Goal: Task Accomplishment & Management: Use online tool/utility

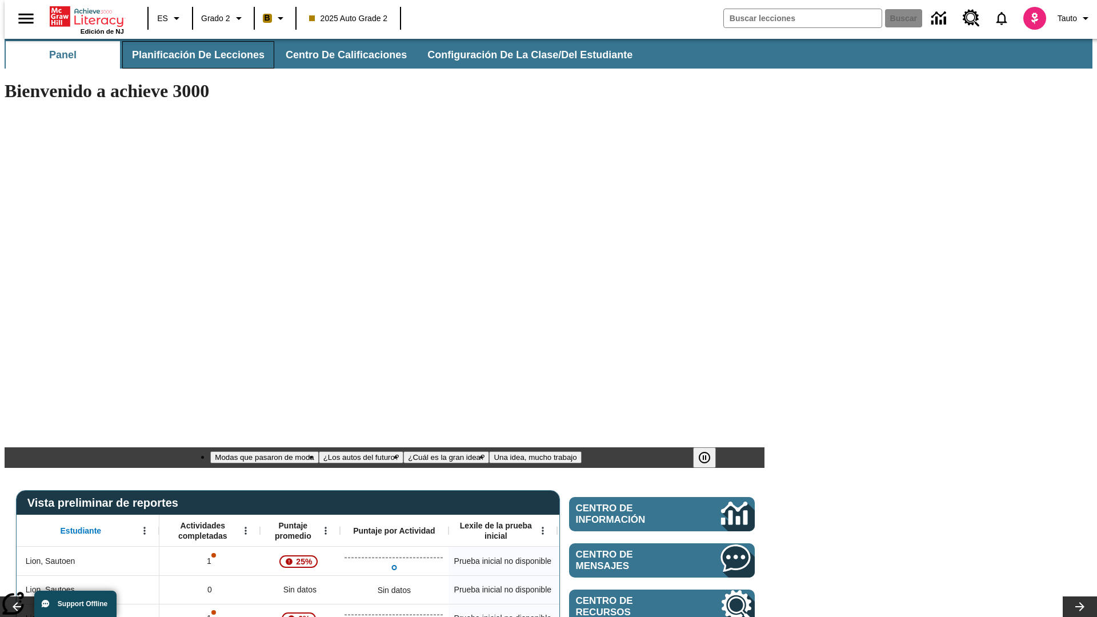
click at [191, 55] on span "Planificación de lecciones" at bounding box center [198, 55] width 133 height 13
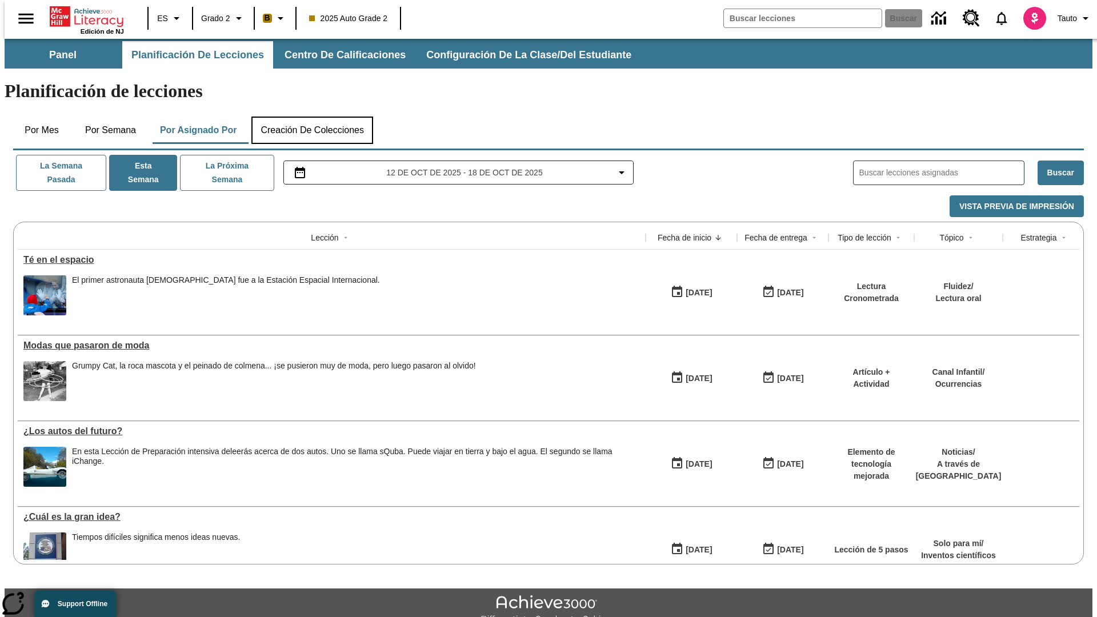
click at [312, 117] on button "Creación de colecciones" at bounding box center [312, 130] width 122 height 27
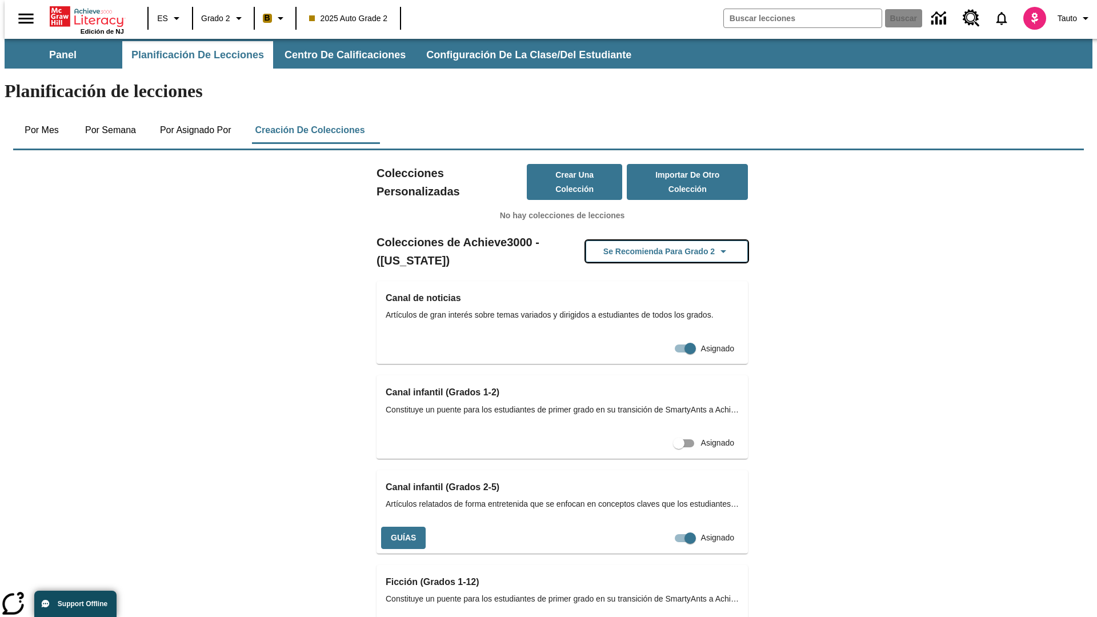
click at [649, 241] on button "Se recomienda para Grado 2" at bounding box center [667, 252] width 162 height 22
click at [658, 528] on input "Asignado" at bounding box center [690, 539] width 65 height 22
checkbox input "false"
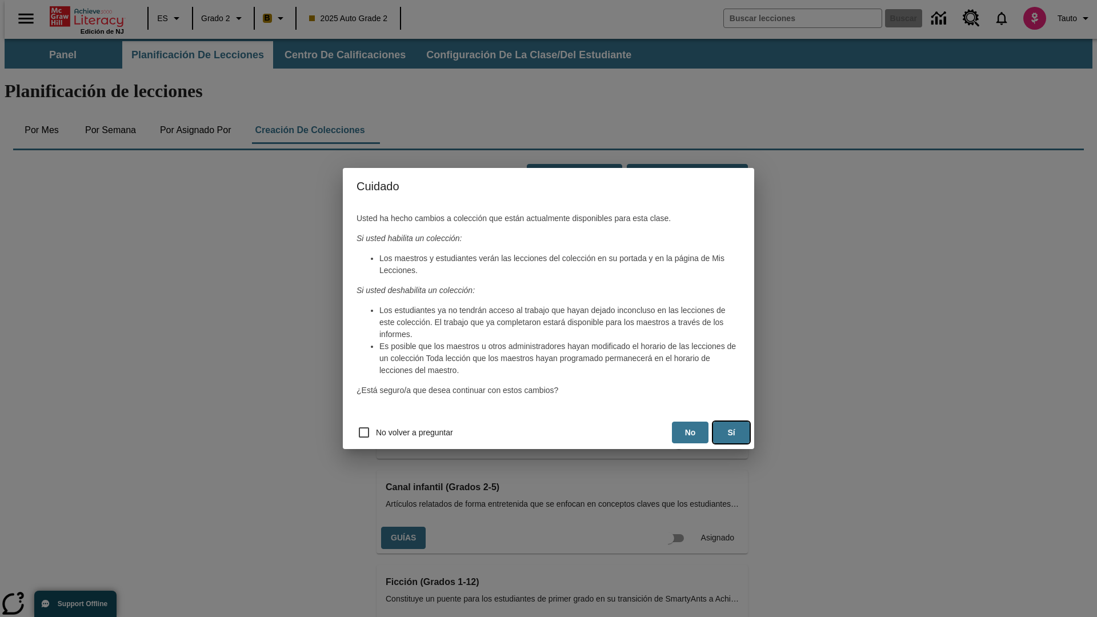
click at [732, 433] on button "Sí" at bounding box center [731, 433] width 37 height 22
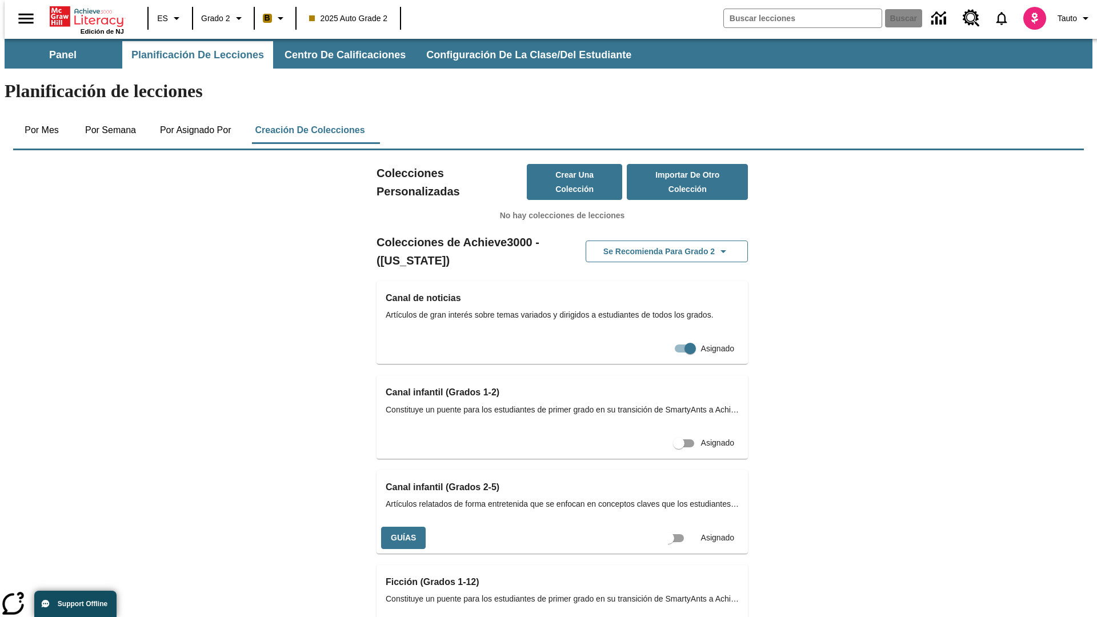
scroll to position [0, 10]
click at [658, 528] on input "Asignado" at bounding box center [678, 539] width 65 height 22
checkbox input "true"
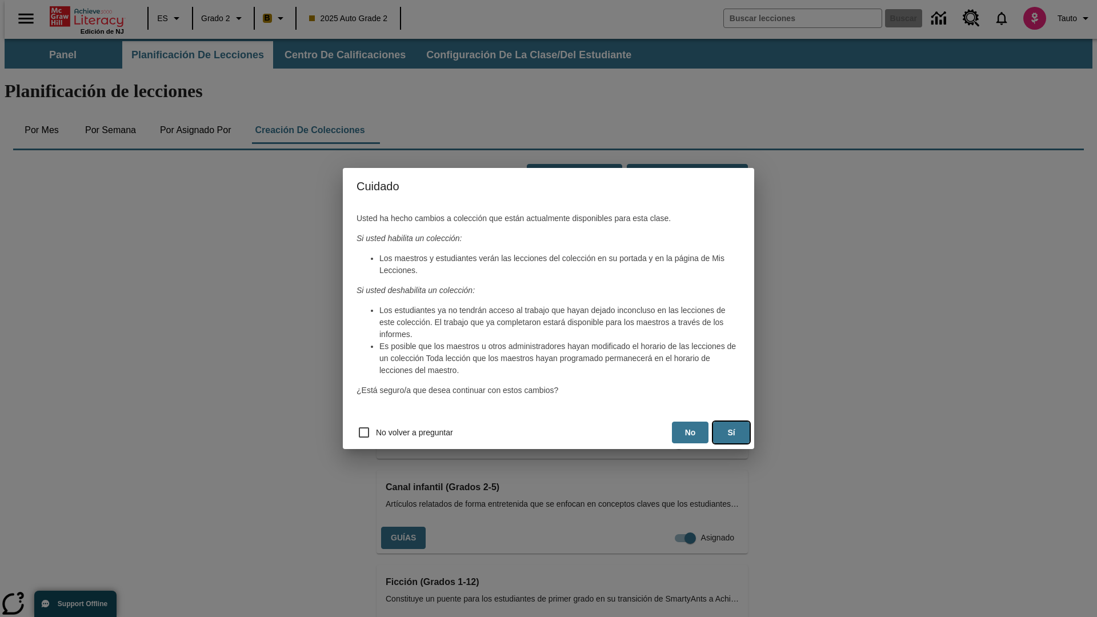
click at [732, 433] on button "Sí" at bounding box center [731, 433] width 37 height 22
